Goal: Task Accomplishment & Management: Manage account settings

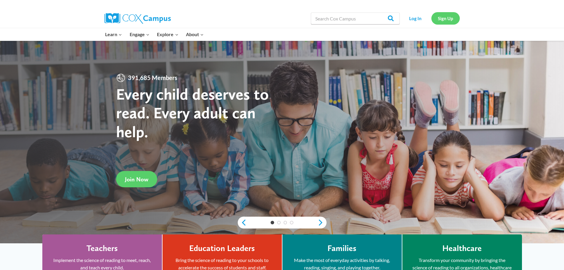
click at [442, 12] on link "Sign Up" at bounding box center [445, 18] width 28 height 12
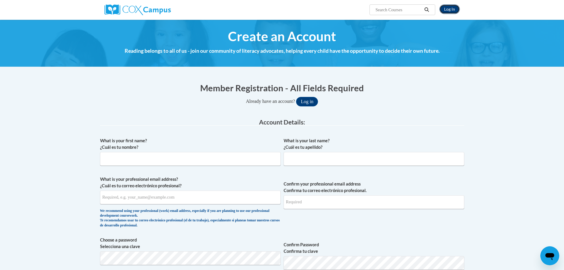
click at [447, 6] on link "Log In" at bounding box center [449, 8] width 20 height 9
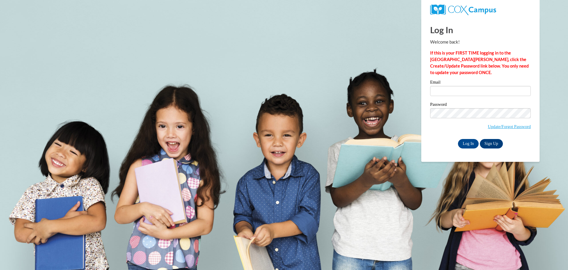
click at [480, 101] on div "Email Password Update/Forgot Password Log In Sign Up OR" at bounding box center [480, 114] width 101 height 68
click at [480, 92] on input "Email" at bounding box center [480, 91] width 101 height 10
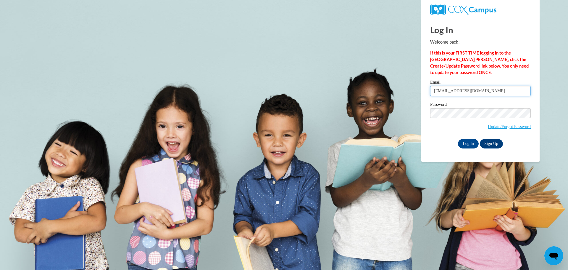
type input "[EMAIL_ADDRESS][DOMAIN_NAME]"
click at [464, 145] on input "Log In" at bounding box center [468, 143] width 21 height 9
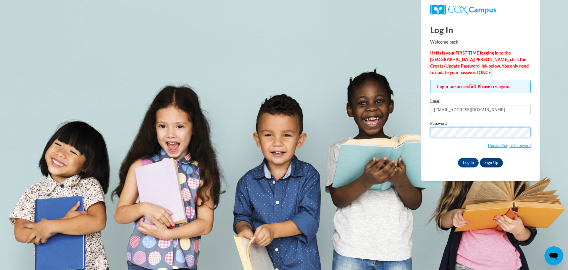
click at [458, 158] on input "Log In" at bounding box center [468, 162] width 21 height 9
